Goal: Check status: Check status

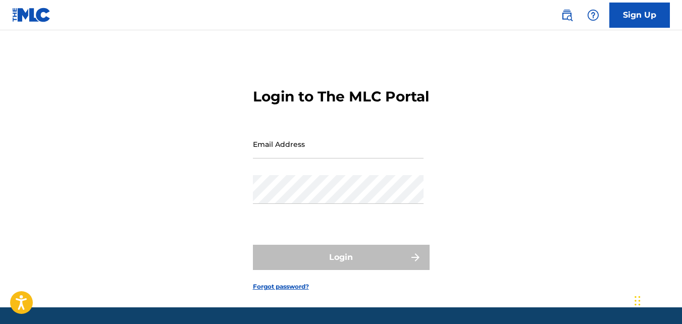
type input "[EMAIL_ADDRESS][DOMAIN_NAME]"
click at [624, 21] on link "Sign Up" at bounding box center [640, 15] width 61 height 25
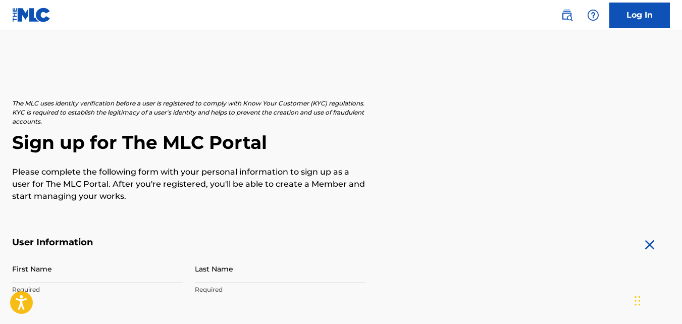
click at [624, 19] on link "Log In" at bounding box center [640, 15] width 61 height 25
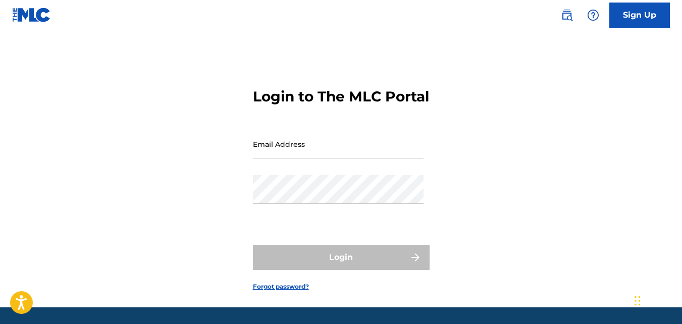
type input "[EMAIL_ADDRESS][DOMAIN_NAME]"
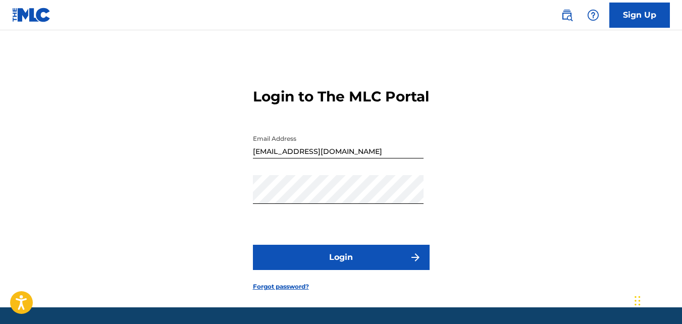
click at [352, 270] on button "Login" at bounding box center [341, 257] width 177 height 25
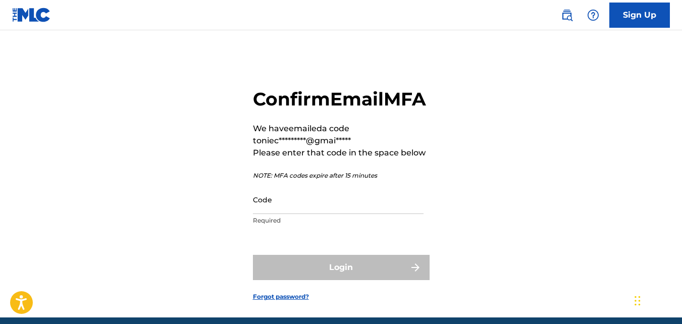
click at [307, 214] on input "Code" at bounding box center [338, 199] width 171 height 29
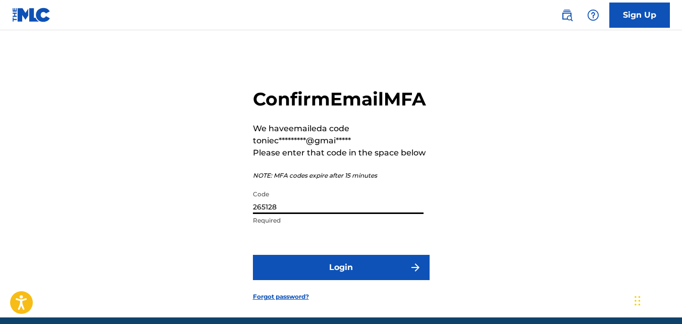
type input "265128"
click at [327, 280] on button "Login" at bounding box center [341, 267] width 177 height 25
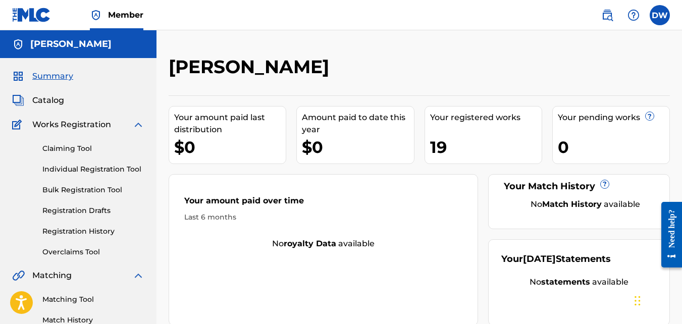
drag, startPoint x: 20, startPoint y: 205, endPoint x: 377, endPoint y: 12, distance: 405.9
click at [377, 12] on nav "Member DW DW [PERSON_NAME] [EMAIL_ADDRESS][DOMAIN_NAME] Notification Preference…" at bounding box center [341, 15] width 682 height 30
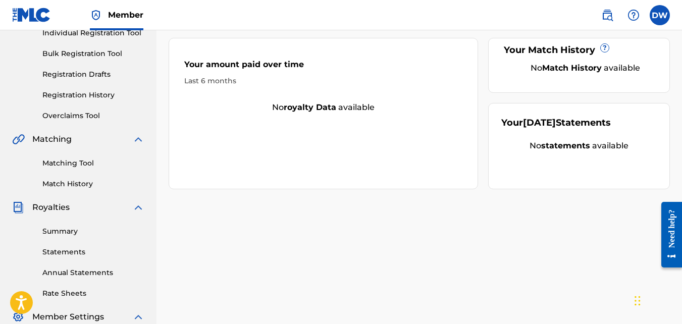
scroll to position [137, 0]
click at [84, 97] on link "Registration History" at bounding box center [93, 94] width 102 height 11
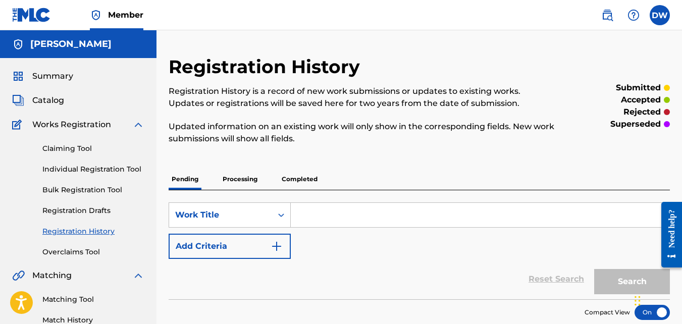
click at [285, 183] on p "Completed" at bounding box center [300, 179] width 42 height 21
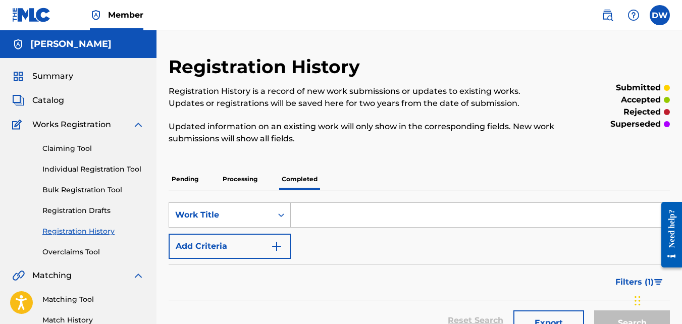
click at [302, 225] on input "Search Form" at bounding box center [480, 215] width 379 height 24
click at [282, 253] on button "Add Criteria" at bounding box center [230, 246] width 122 height 25
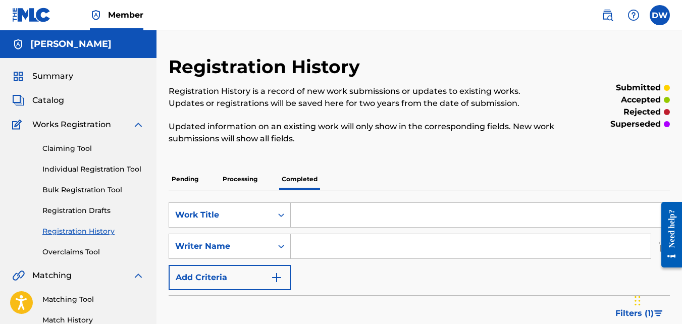
click at [315, 249] on input "Search Form" at bounding box center [471, 246] width 360 height 24
type input "[PERSON_NAME]"
click at [382, 270] on div "SearchWithCriteria84e857aa-16e8-4f59-8901-4b2d16c26f14 Work Title SearchWithCri…" at bounding box center [420, 247] width 502 height 88
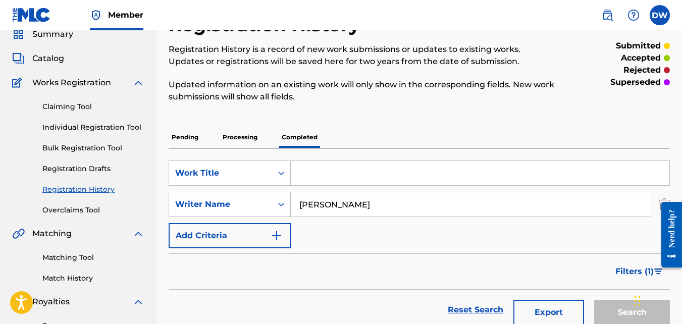
scroll to position [40, 0]
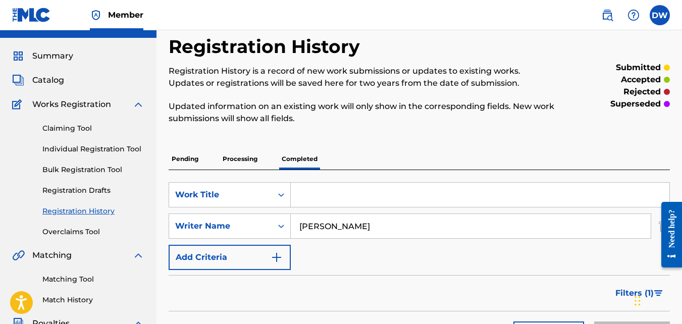
scroll to position [0, 0]
